Goal: Find specific page/section: Find specific page/section

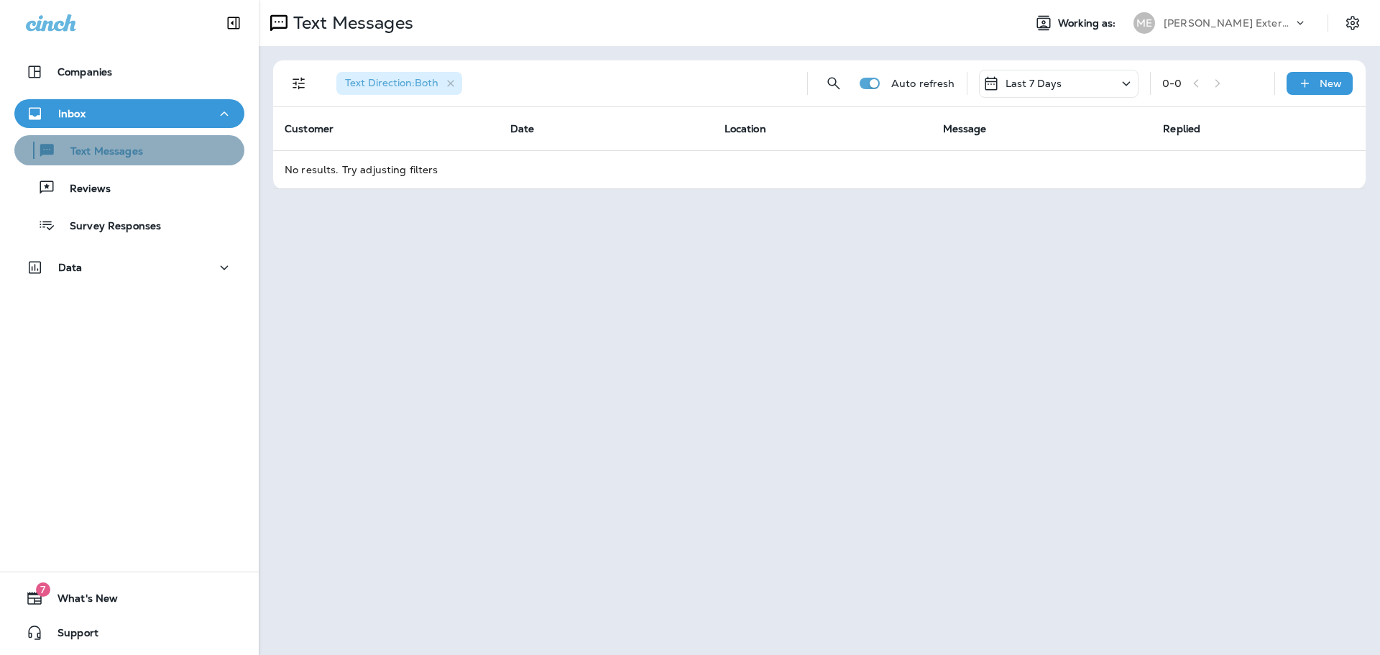
click at [148, 142] on div "Text Messages" at bounding box center [129, 150] width 219 height 22
click at [127, 157] on p "Text Messages" at bounding box center [99, 152] width 87 height 14
click at [103, 148] on p "Text Messages" at bounding box center [99, 152] width 87 height 14
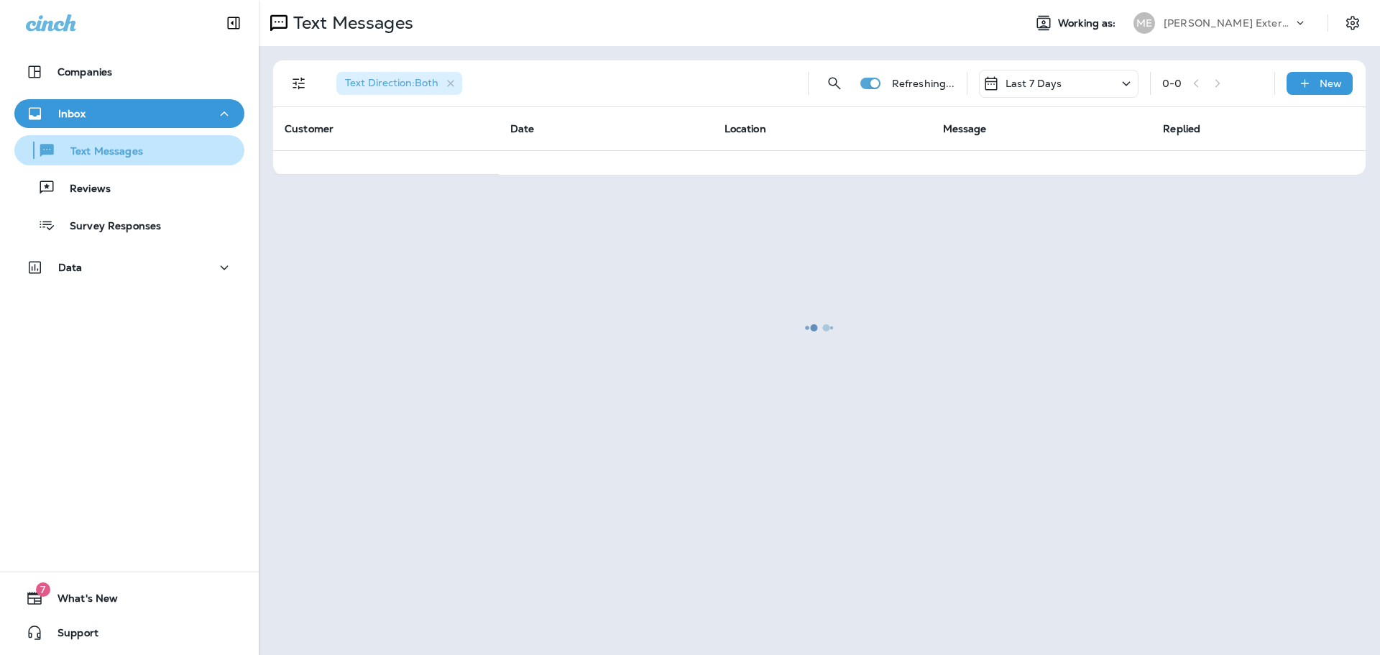
click at [142, 154] on div "Text Messages" at bounding box center [129, 150] width 219 height 22
